Goal: Task Accomplishment & Management: Use online tool/utility

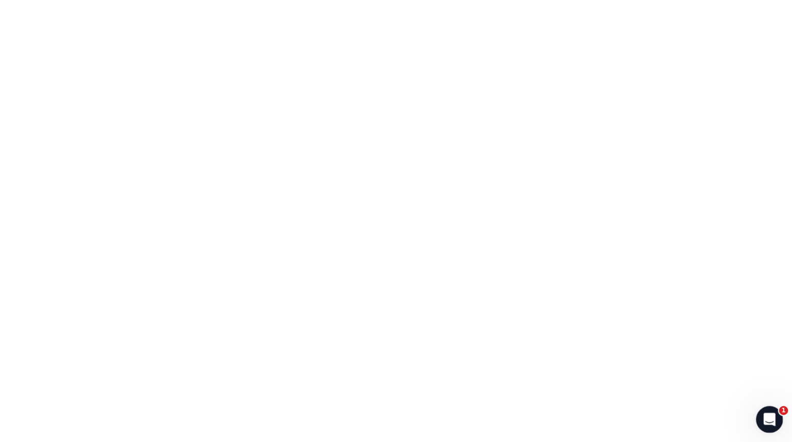
click at [771, 413] on icon "Open Intercom Messenger" at bounding box center [768, 418] width 17 height 17
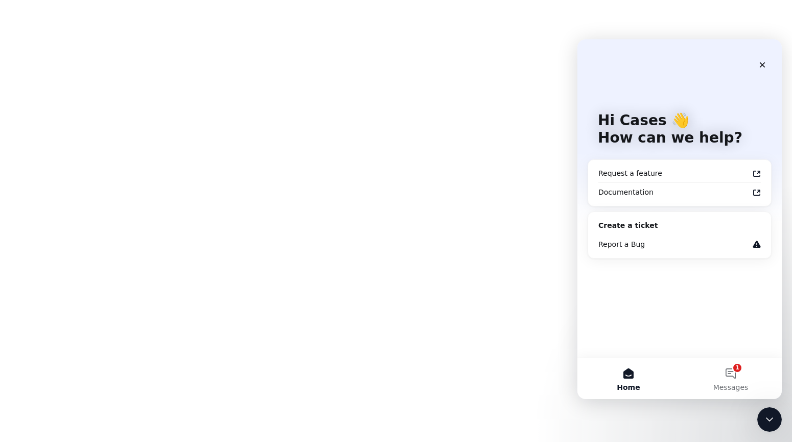
click at [564, 264] on body at bounding box center [396, 221] width 792 height 442
click at [760, 65] on icon "Close" at bounding box center [763, 65] width 8 height 8
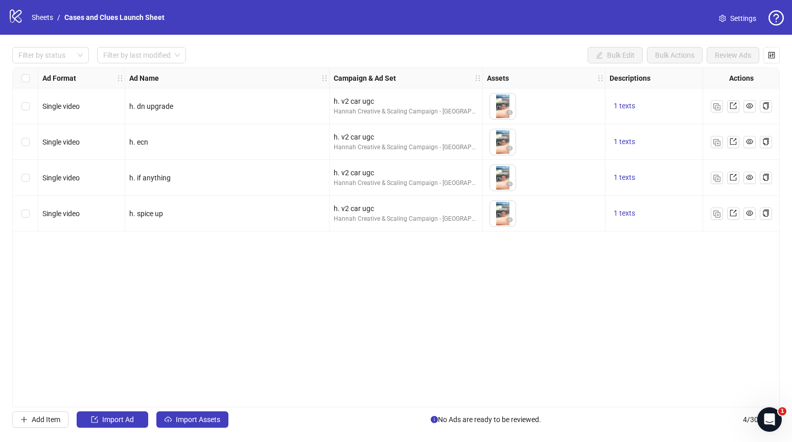
click at [241, 21] on div "logo/logo-mobile Sheets / Cases and Clues Launch Sheet Settings" at bounding box center [396, 17] width 776 height 18
click at [45, 17] on link "Sheets" at bounding box center [43, 17] width 26 height 11
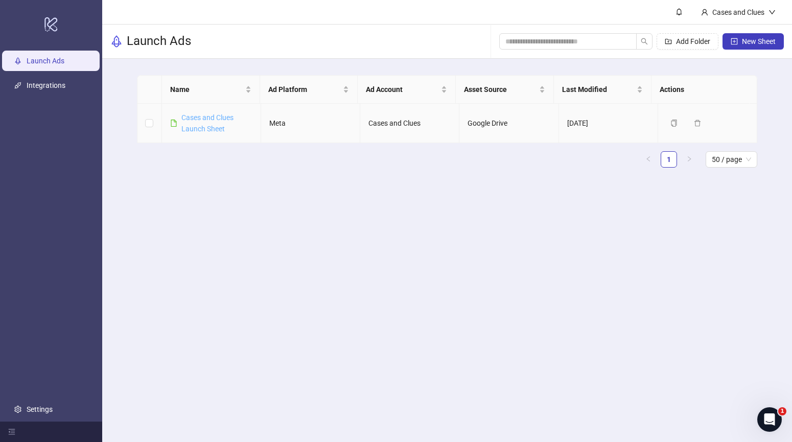
click at [209, 115] on link "Cases and Clues Launch Sheet" at bounding box center [207, 122] width 52 height 19
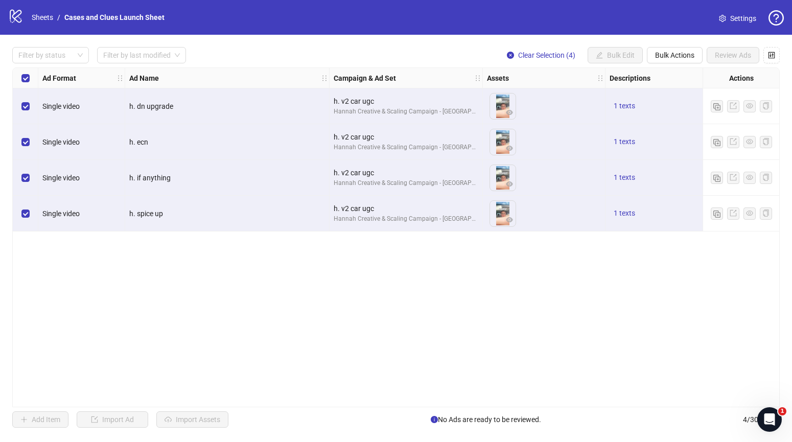
click at [542, 252] on div "Ad Format Ad Name Campaign & Ad Set Assets Descriptions Headlines Primary Texts…" at bounding box center [396, 237] width 768 height 340
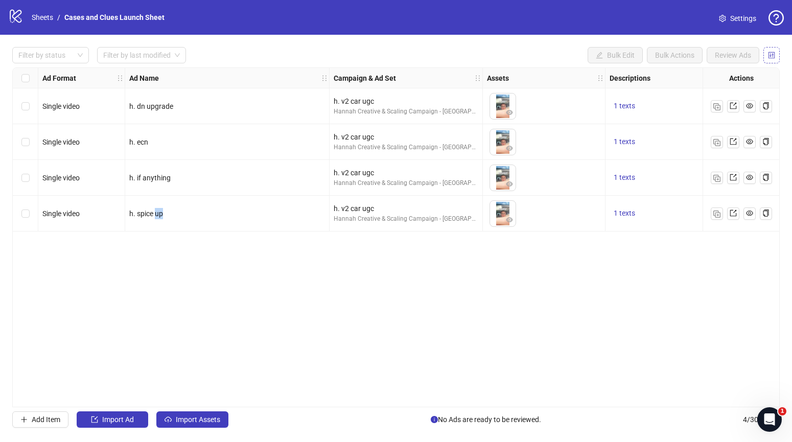
click at [774, 55] on icon "control" at bounding box center [771, 55] width 7 height 7
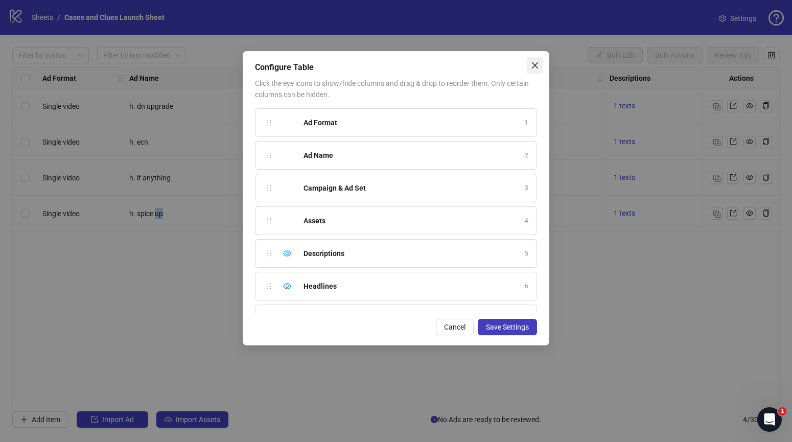
click at [533, 60] on button "Close" at bounding box center [535, 65] width 16 height 16
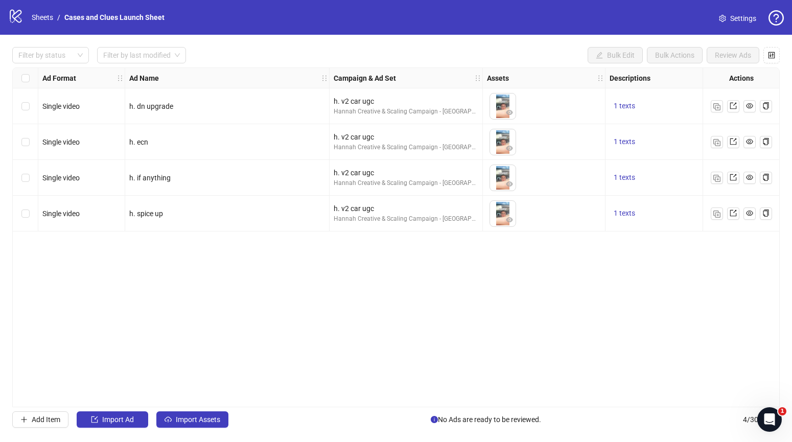
click at [31, 81] on div "Select all rows" at bounding box center [26, 78] width 26 height 20
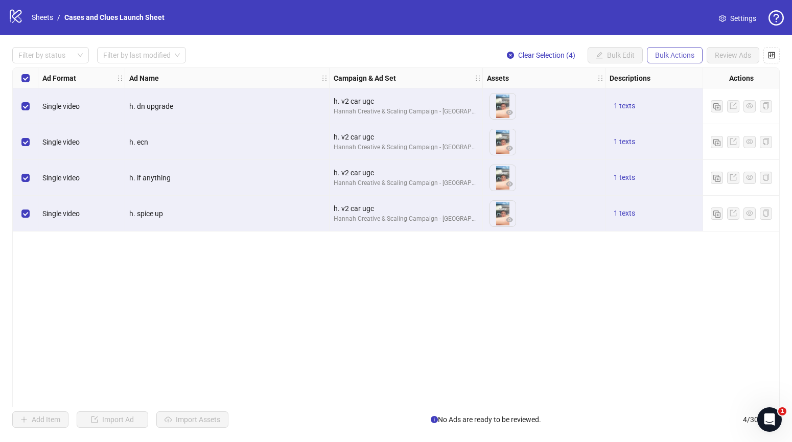
click at [687, 54] on span "Bulk Actions" at bounding box center [674, 55] width 39 height 8
click at [672, 72] on span "Delete" at bounding box center [689, 75] width 70 height 11
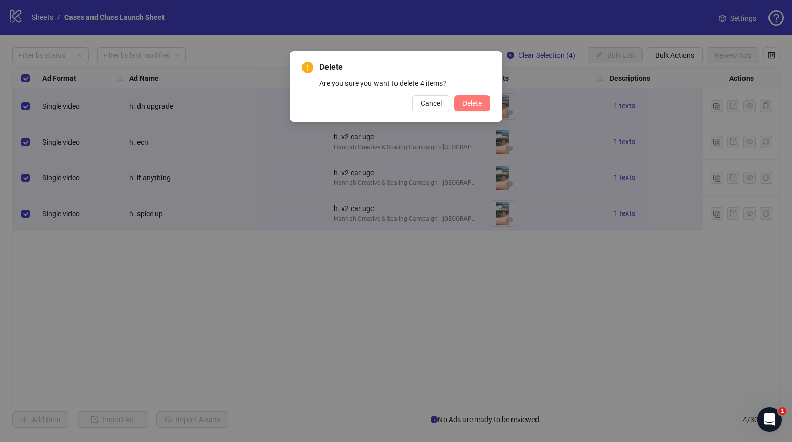
click at [468, 97] on button "Delete" at bounding box center [472, 103] width 36 height 16
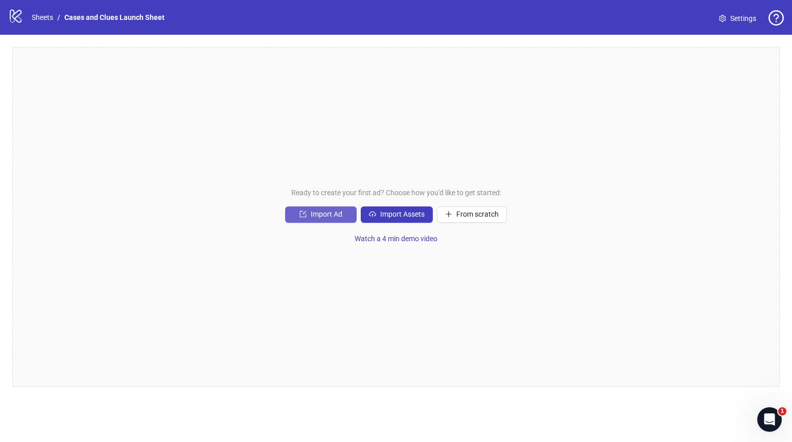
click at [320, 211] on span "Import Ad" at bounding box center [327, 214] width 32 height 8
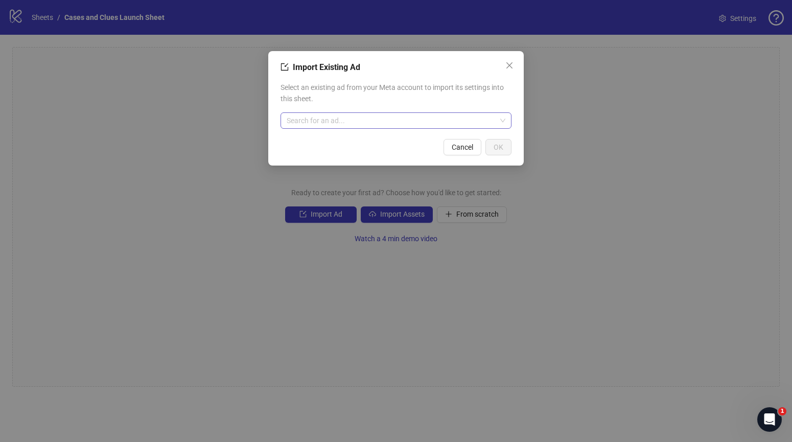
click at [337, 116] on input "search" at bounding box center [392, 120] width 210 height 15
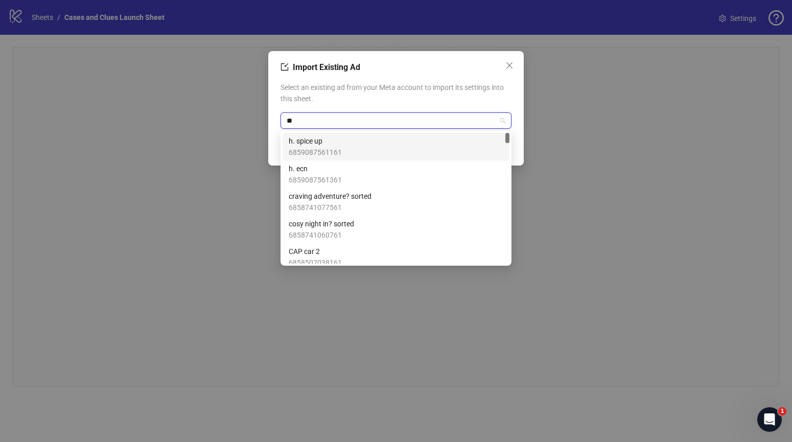
type input "***"
click at [321, 149] on span "6858507038161" at bounding box center [315, 152] width 53 height 11
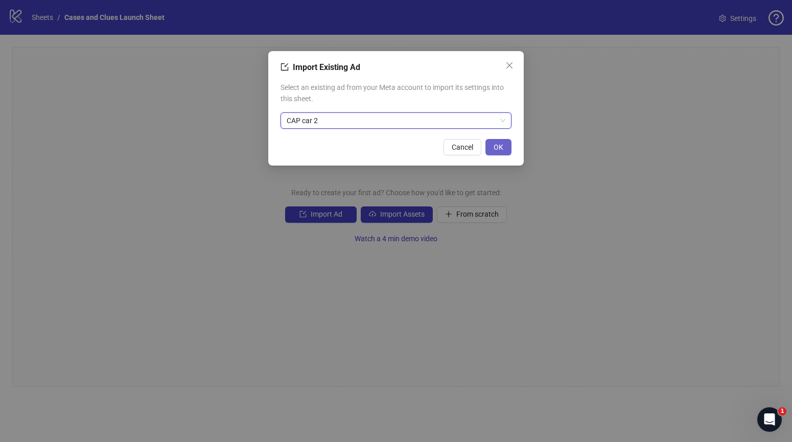
click at [497, 147] on span "OK" at bounding box center [499, 147] width 10 height 8
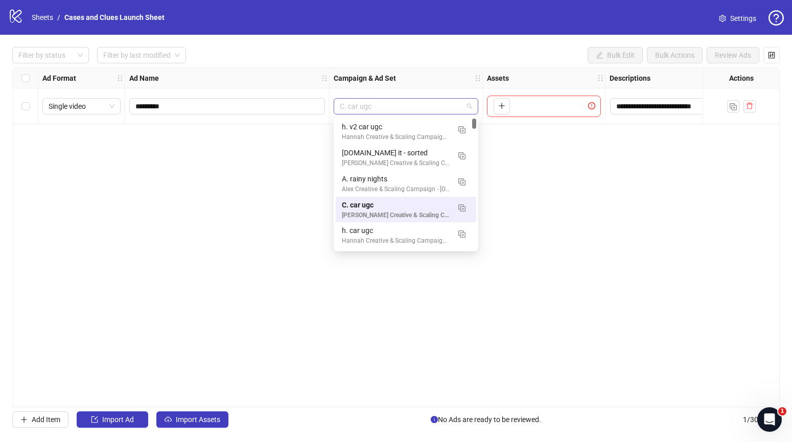
click at [458, 104] on span "C. car ugc" at bounding box center [406, 106] width 132 height 15
click at [464, 208] on img "button" at bounding box center [462, 207] width 7 height 7
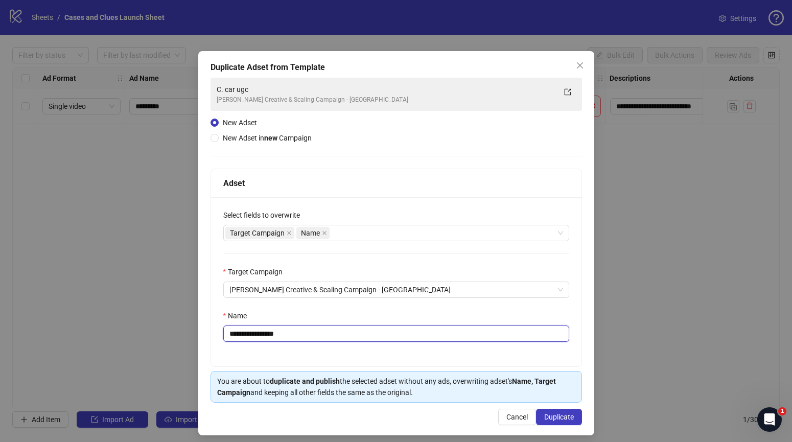
drag, startPoint x: 295, startPoint y: 335, endPoint x: 235, endPoint y: 336, distance: 60.3
click at [235, 336] on input "**********" at bounding box center [396, 334] width 346 height 16
type input "**********"
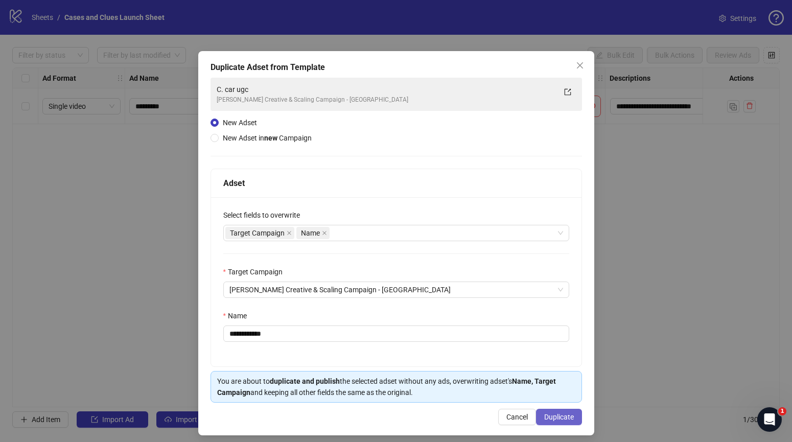
click at [547, 417] on span "Duplicate" at bounding box center [559, 417] width 30 height 8
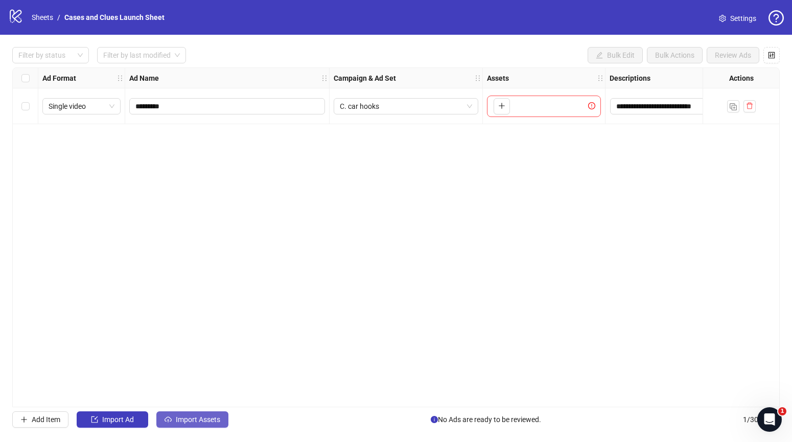
click at [196, 415] on button "Import Assets" at bounding box center [192, 420] width 72 height 16
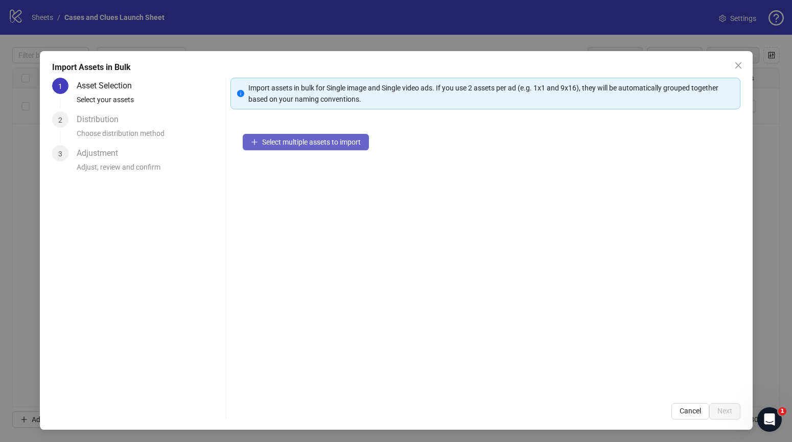
click at [306, 142] on span "Select multiple assets to import" at bounding box center [311, 142] width 99 height 8
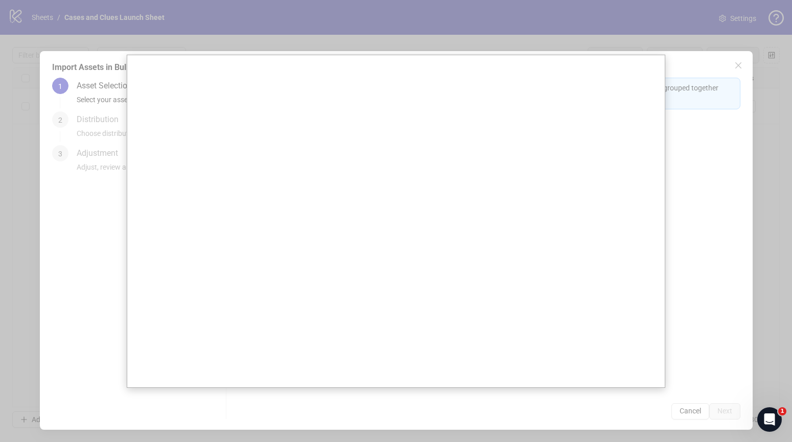
drag, startPoint x: 84, startPoint y: 282, endPoint x: 66, endPoint y: 303, distance: 27.2
click at [84, 282] on div at bounding box center [396, 221] width 792 height 442
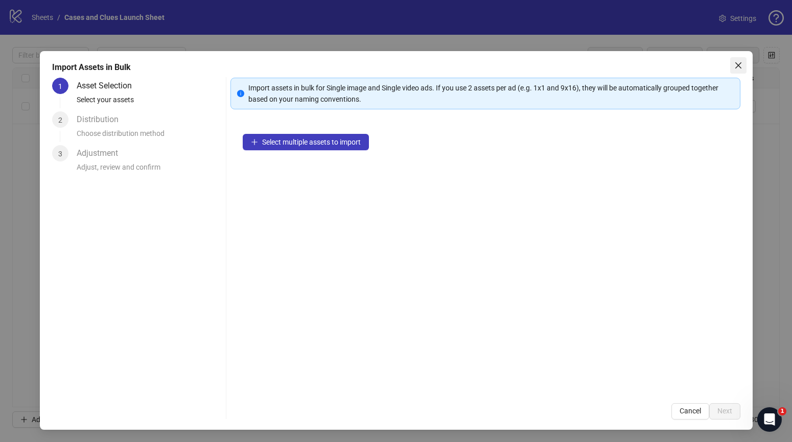
click at [735, 63] on icon "close" at bounding box center [739, 65] width 8 height 8
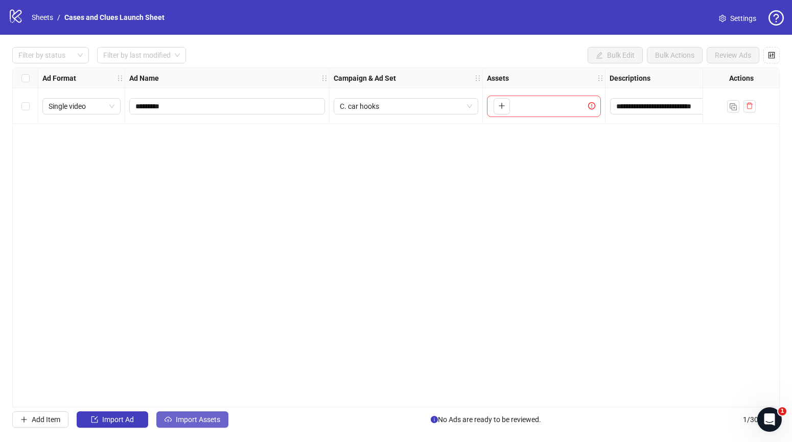
click at [191, 419] on span "Import Assets" at bounding box center [198, 420] width 44 height 8
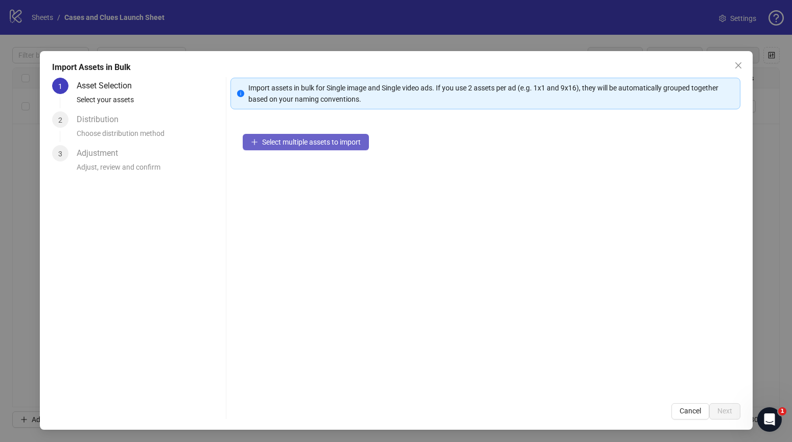
click at [310, 146] on button "Select multiple assets to import" at bounding box center [306, 142] width 126 height 16
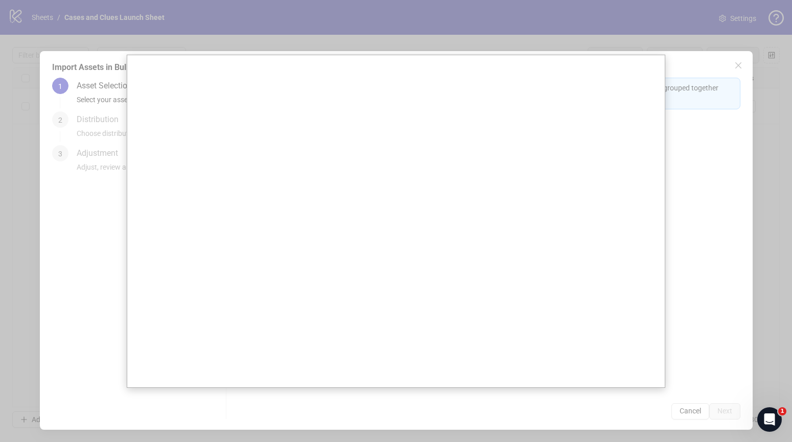
click at [89, 190] on div at bounding box center [396, 221] width 792 height 442
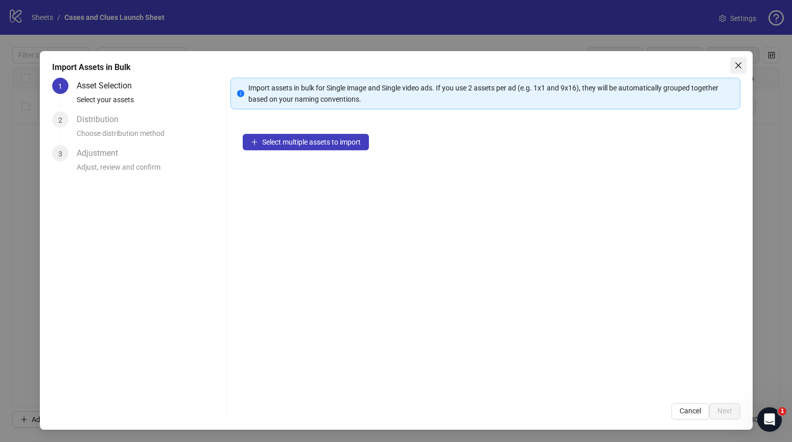
click at [735, 63] on icon "close" at bounding box center [739, 65] width 8 height 8
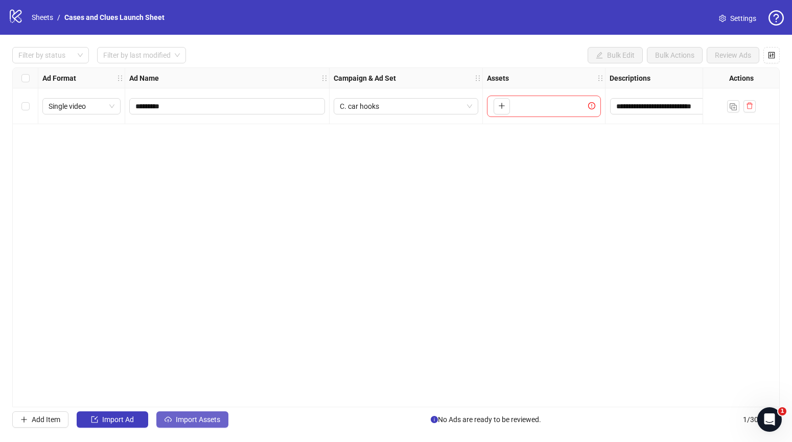
click at [196, 421] on span "Import Assets" at bounding box center [198, 420] width 44 height 8
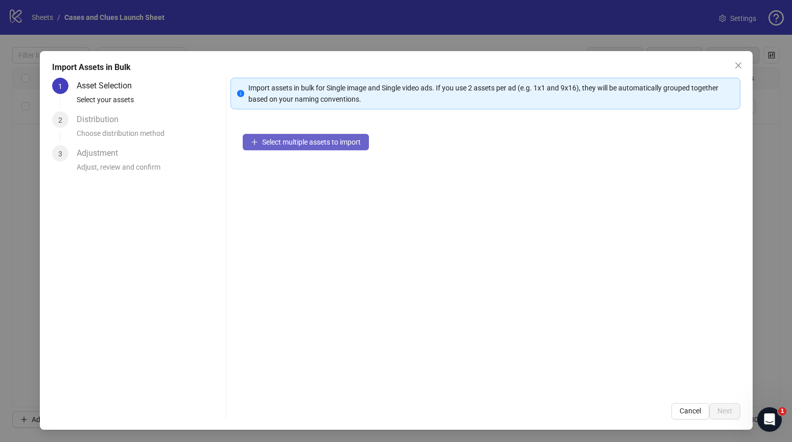
click at [300, 142] on span "Select multiple assets to import" at bounding box center [311, 142] width 99 height 8
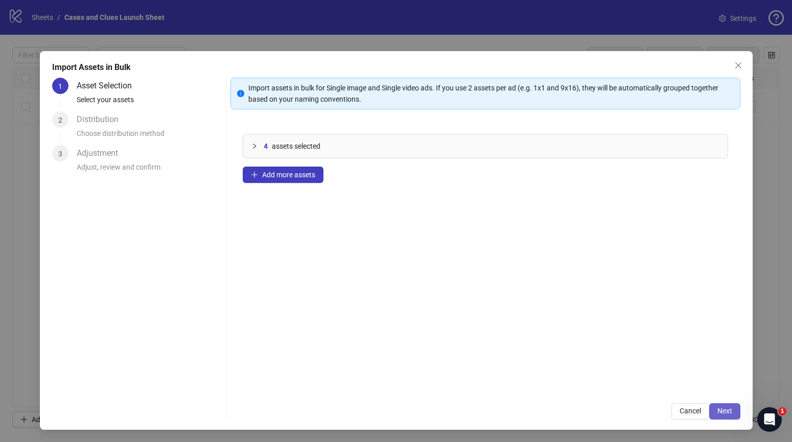
click at [728, 411] on span "Next" at bounding box center [725, 411] width 15 height 8
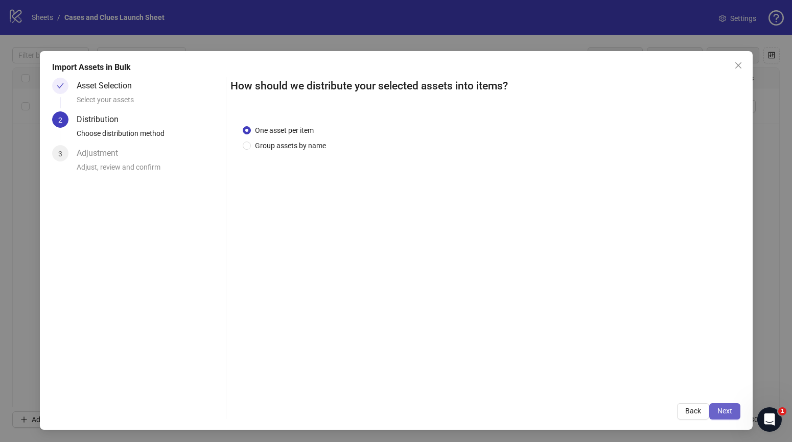
click at [728, 409] on span "Next" at bounding box center [725, 411] width 15 height 8
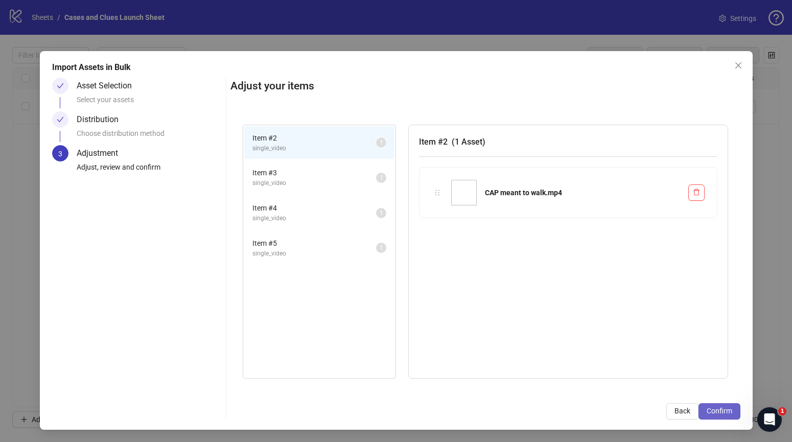
click at [726, 409] on span "Confirm" at bounding box center [720, 411] width 26 height 8
click at [726, 409] on div "Import Assets in Bulk Asset Selection Select your assets Distribution Choose di…" at bounding box center [396, 221] width 792 height 442
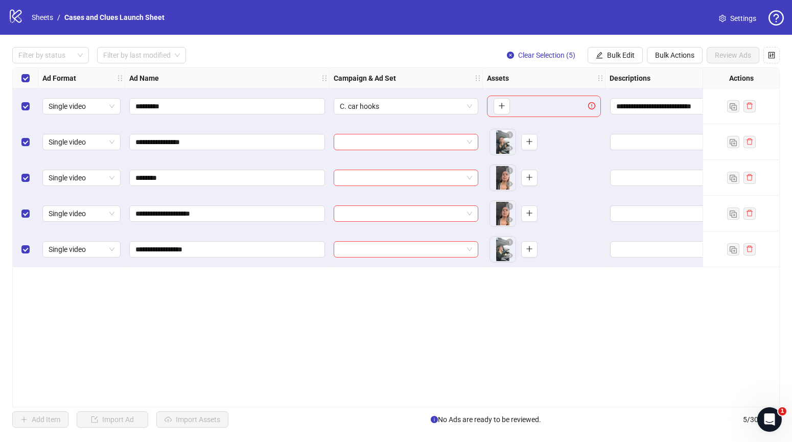
click at [372, 75] on strong "Campaign & Ad Set" at bounding box center [365, 78] width 62 height 11
click at [473, 102] on div "C. car hooks" at bounding box center [406, 106] width 145 height 16
drag, startPoint x: 454, startPoint y: 82, endPoint x: 469, endPoint y: 78, distance: 14.9
click at [455, 82] on div "Campaign & Ad Set" at bounding box center [406, 78] width 153 height 20
click at [629, 52] on span "Bulk Edit" at bounding box center [621, 55] width 28 height 8
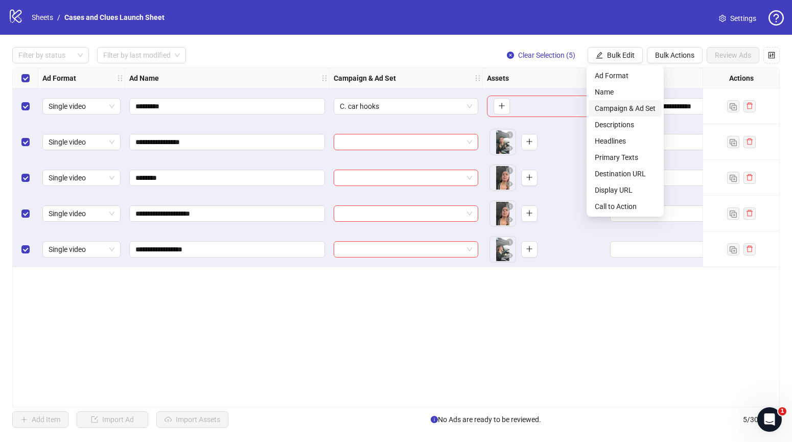
click at [617, 106] on span "Campaign & Ad Set" at bounding box center [625, 108] width 61 height 11
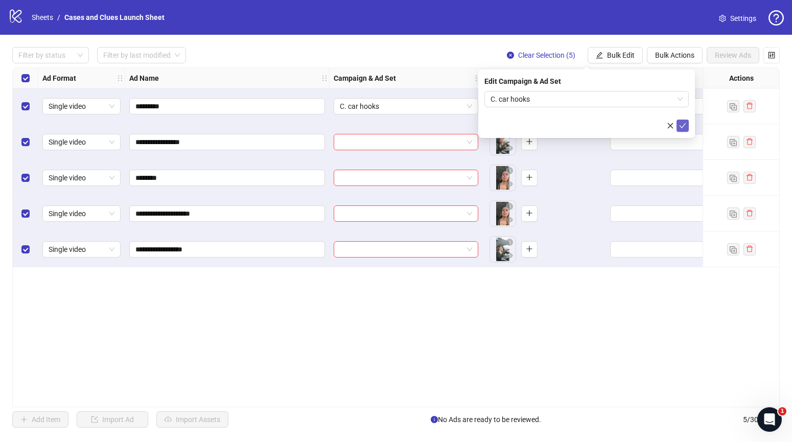
click at [686, 126] on icon "check" at bounding box center [682, 125] width 7 height 7
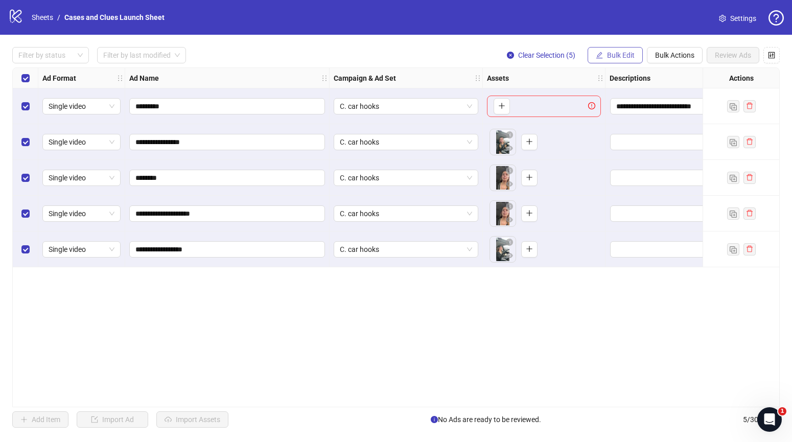
click at [613, 57] on span "Bulk Edit" at bounding box center [621, 55] width 28 height 8
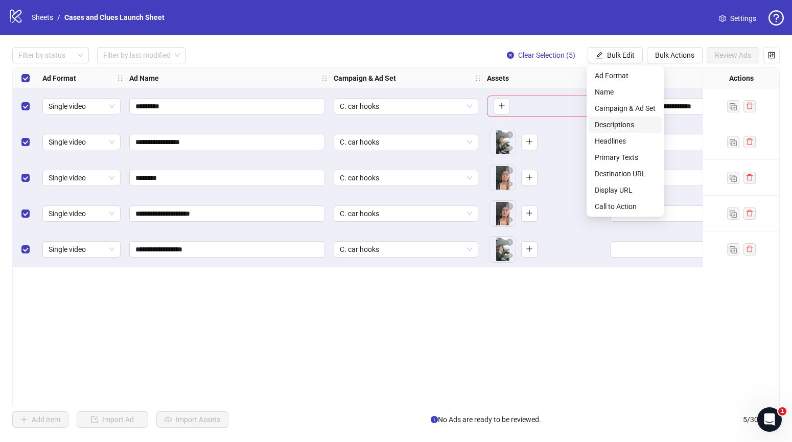
click at [624, 122] on span "Descriptions" at bounding box center [625, 124] width 61 height 11
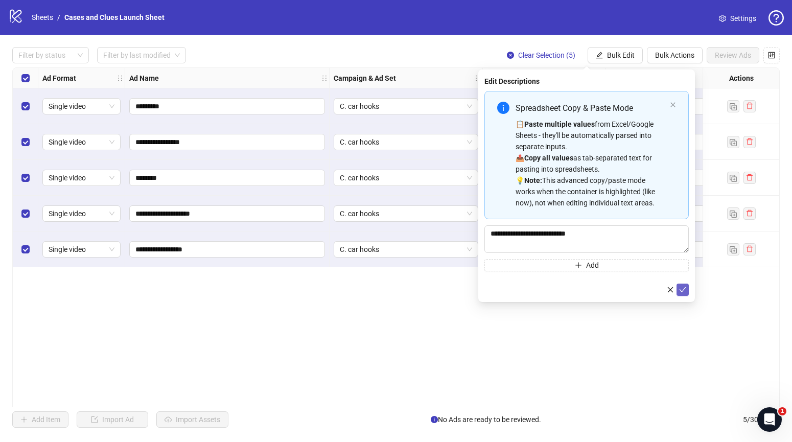
drag, startPoint x: 681, startPoint y: 290, endPoint x: 680, endPoint y: 283, distance: 6.7
click at [682, 290] on icon "check" at bounding box center [682, 289] width 7 height 7
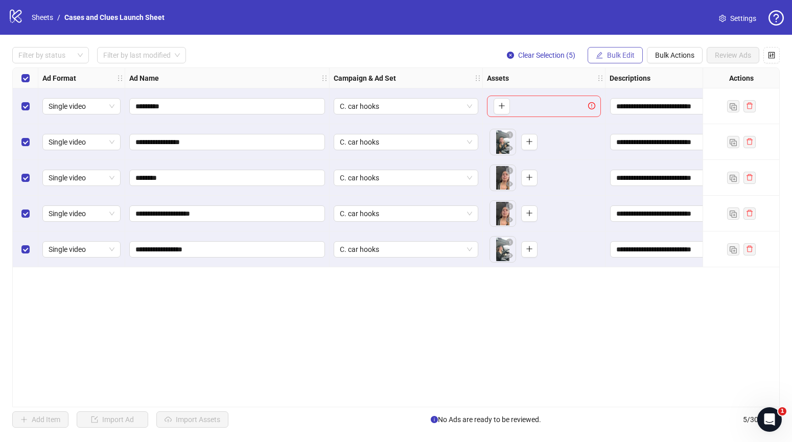
click at [606, 52] on button "Bulk Edit" at bounding box center [615, 55] width 55 height 16
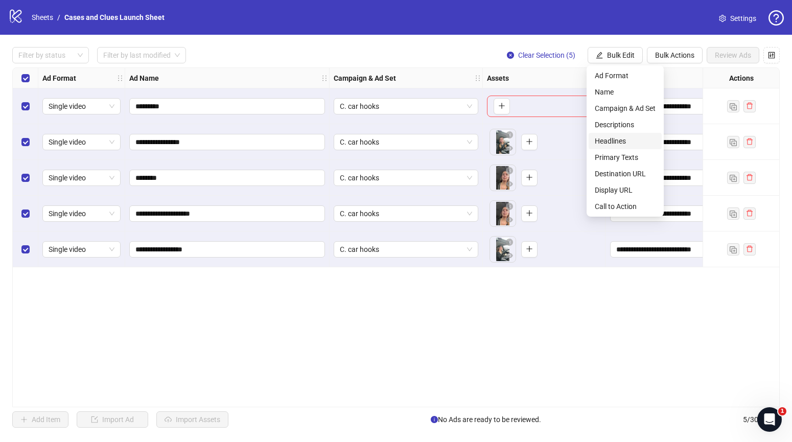
click at [618, 139] on span "Headlines" at bounding box center [625, 140] width 61 height 11
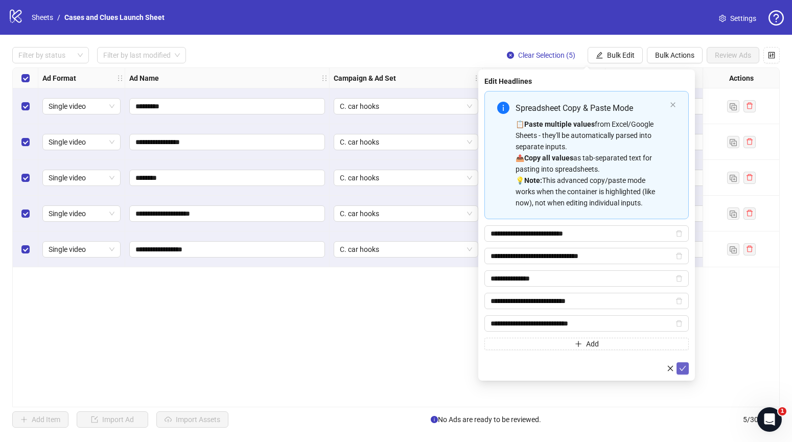
click at [683, 366] on icon "check" at bounding box center [682, 368] width 7 height 7
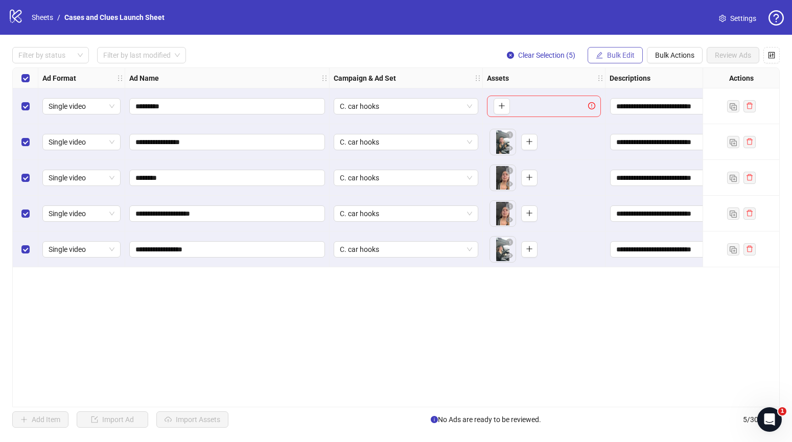
click at [617, 52] on span "Bulk Edit" at bounding box center [621, 55] width 28 height 8
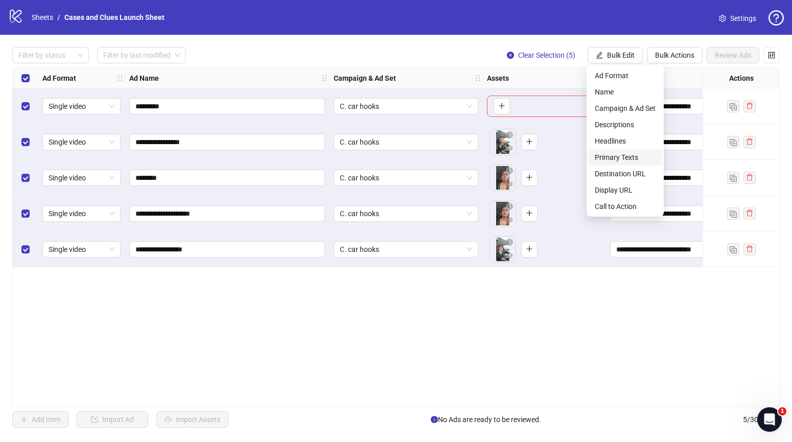
click at [626, 157] on span "Primary Texts" at bounding box center [625, 157] width 61 height 11
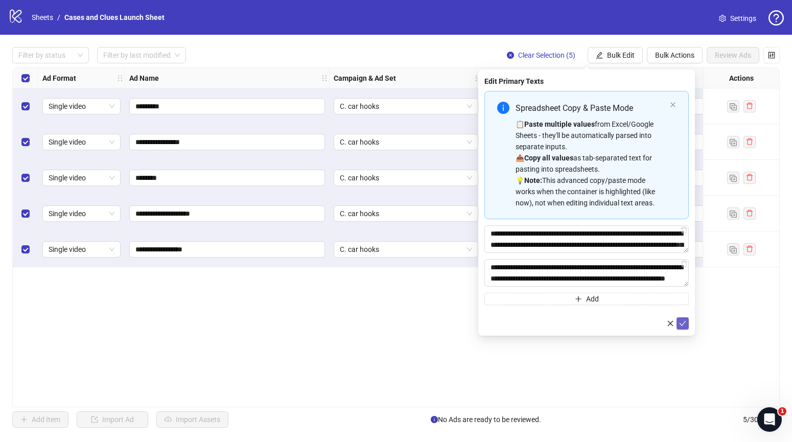
click at [684, 326] on icon "check" at bounding box center [682, 323] width 7 height 7
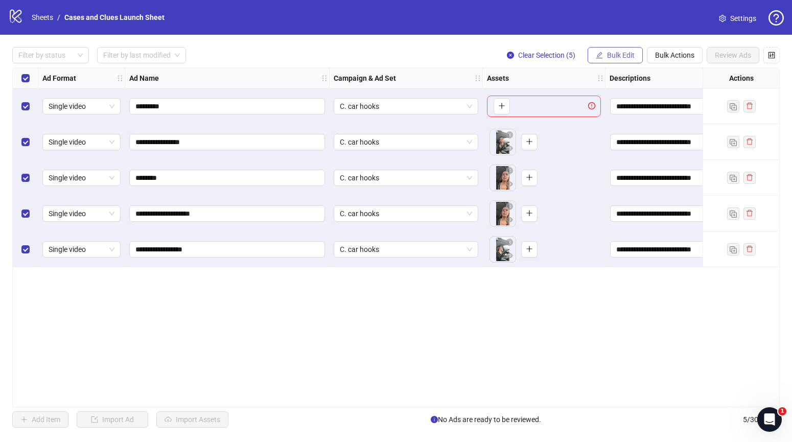
click at [620, 54] on span "Bulk Edit" at bounding box center [621, 55] width 28 height 8
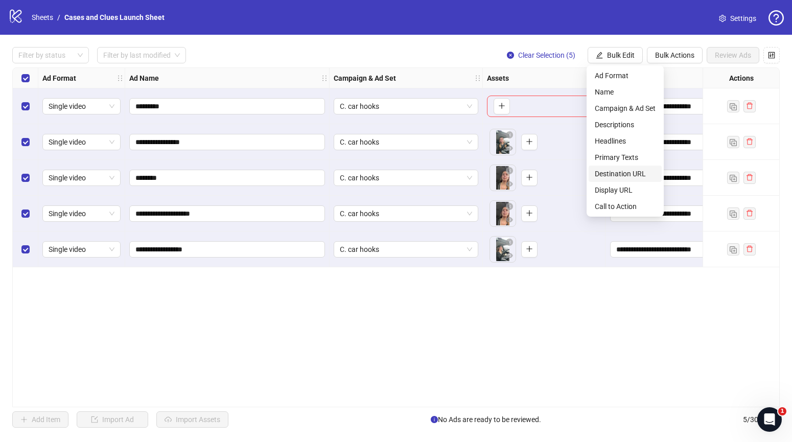
click at [633, 172] on span "Destination URL" at bounding box center [625, 173] width 61 height 11
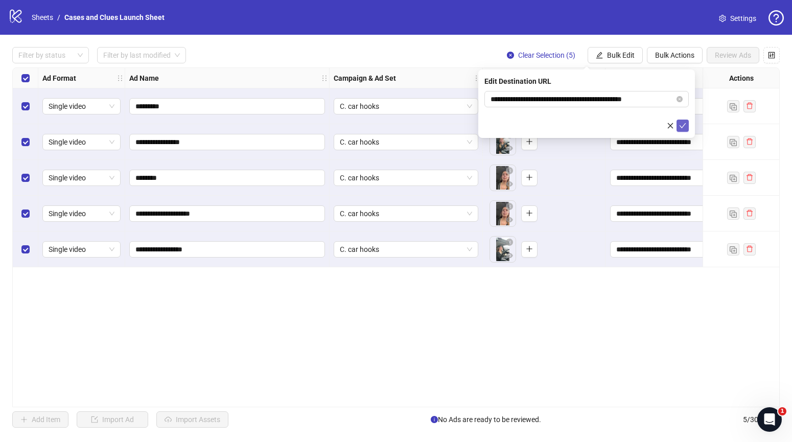
click at [683, 129] on span "submit" at bounding box center [682, 126] width 7 height 8
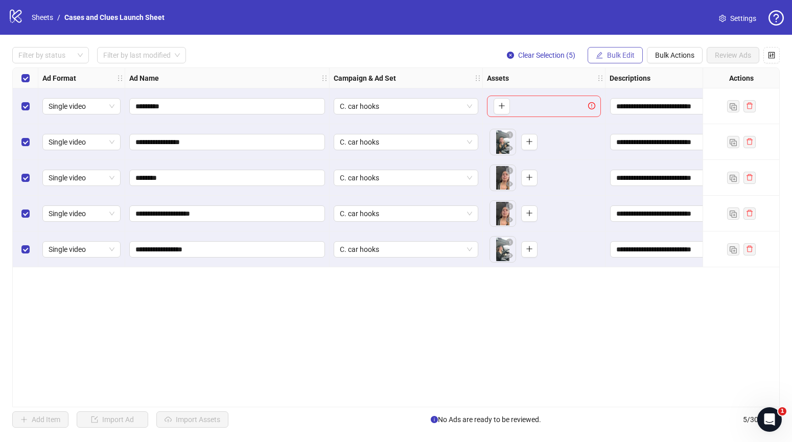
click at [617, 58] on span "Bulk Edit" at bounding box center [621, 55] width 28 height 8
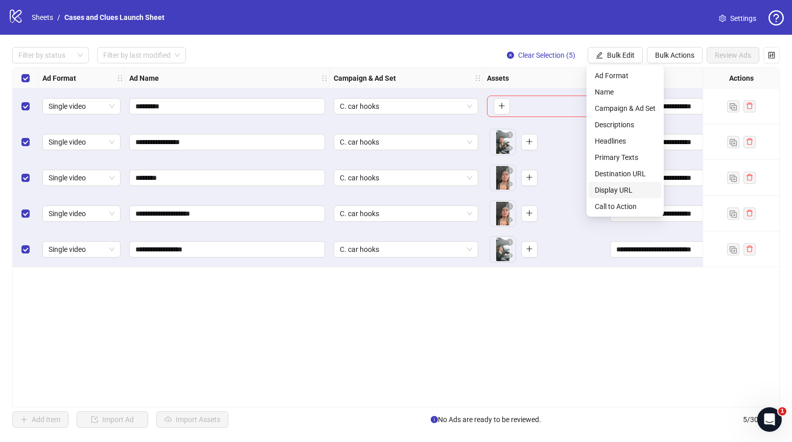
click at [631, 189] on span "Display URL" at bounding box center [625, 190] width 61 height 11
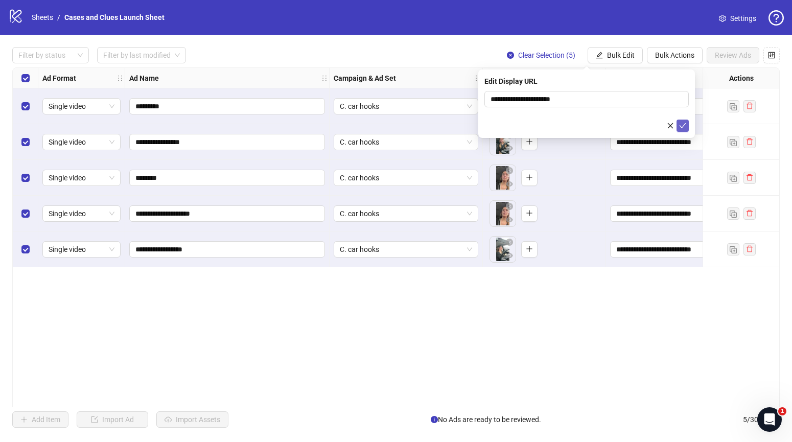
click at [681, 124] on icon "check" at bounding box center [682, 125] width 7 height 7
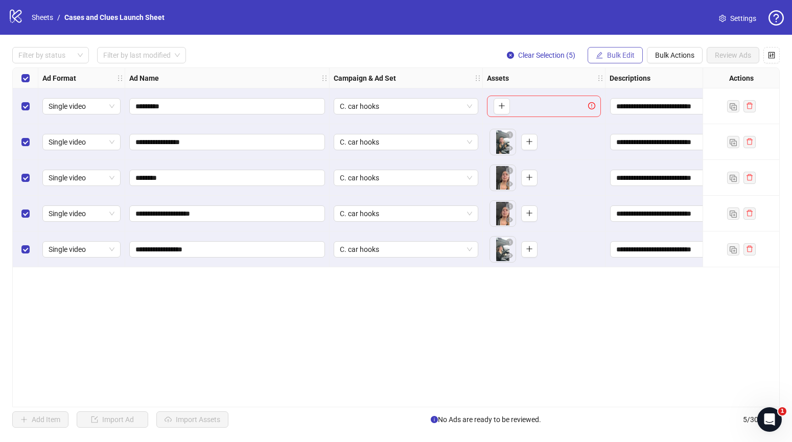
click at [621, 58] on span "Bulk Edit" at bounding box center [621, 55] width 28 height 8
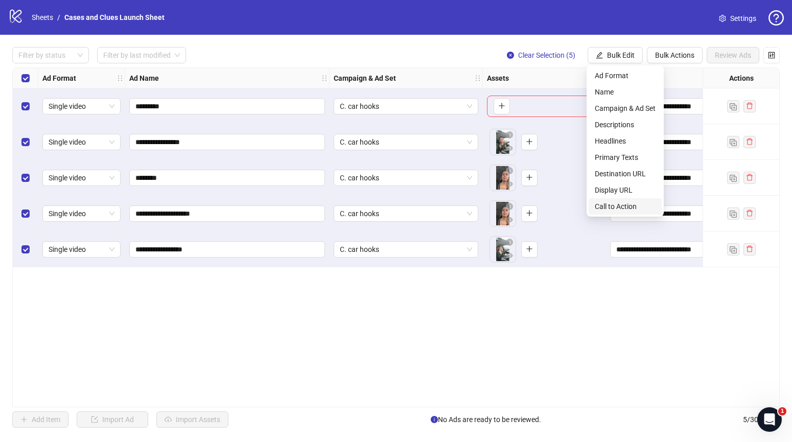
click at [628, 207] on span "Call to Action" at bounding box center [625, 206] width 61 height 11
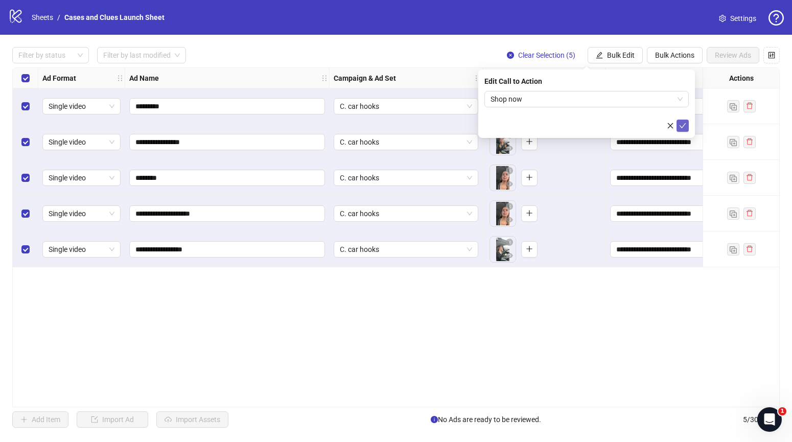
click at [684, 125] on icon "check" at bounding box center [682, 125] width 7 height 7
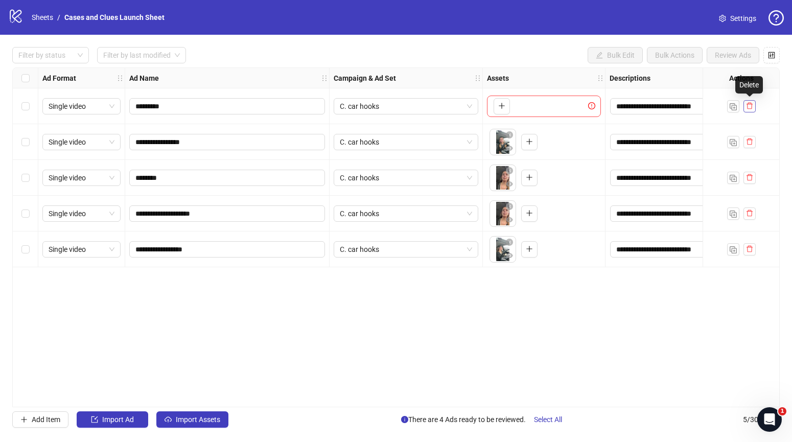
click at [753, 103] on icon "delete" at bounding box center [749, 105] width 7 height 7
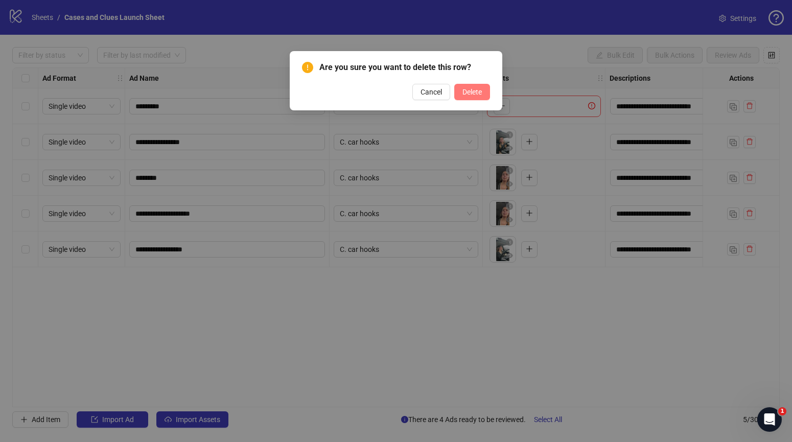
click at [472, 91] on span "Delete" at bounding box center [472, 92] width 19 height 8
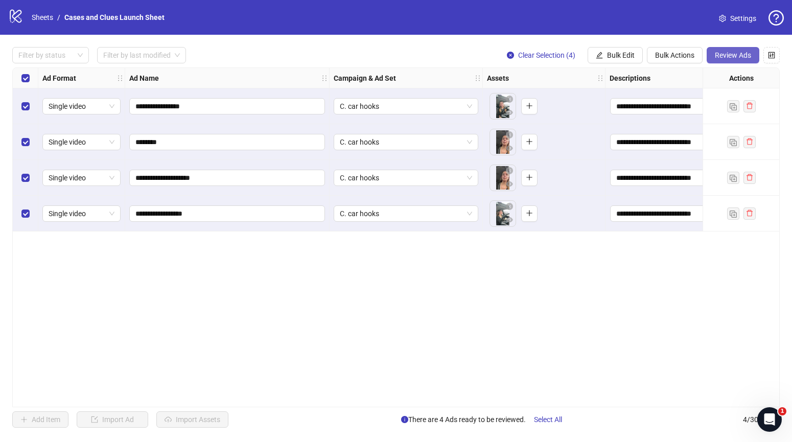
click at [732, 50] on button "Review Ads" at bounding box center [733, 55] width 53 height 16
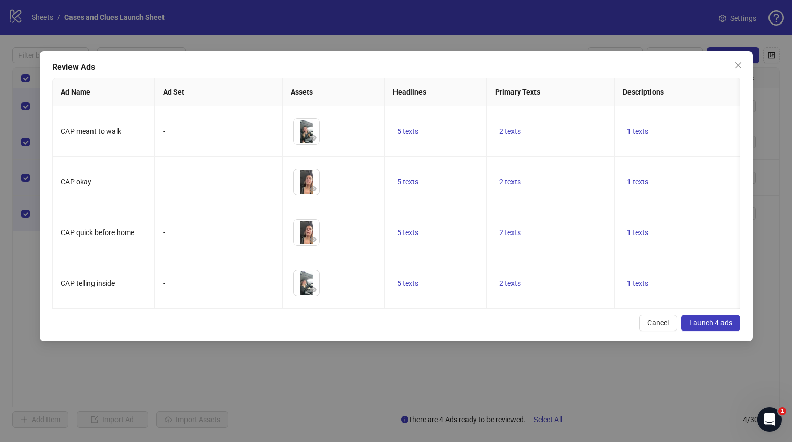
click at [710, 323] on span "Launch 4 ads" at bounding box center [711, 323] width 43 height 8
